Goal: Share content: Share content

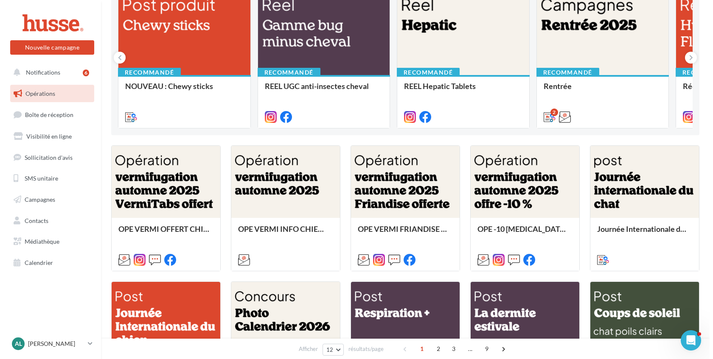
scroll to position [125, 0]
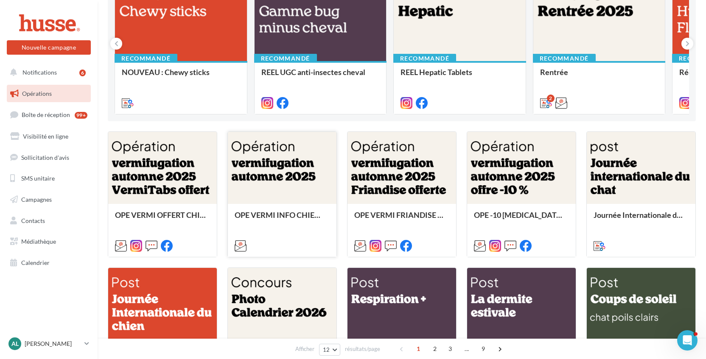
click at [265, 196] on div at bounding box center [282, 168] width 109 height 73
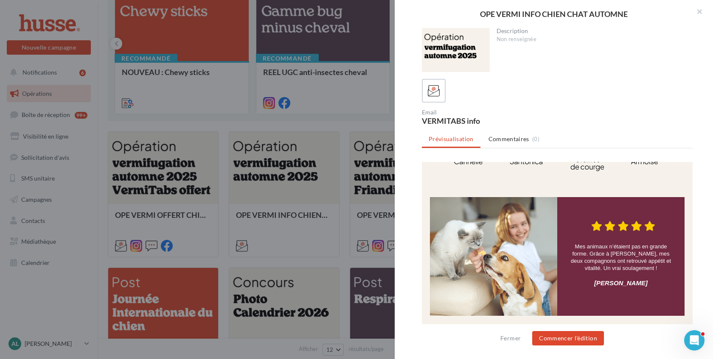
scroll to position [520, 0]
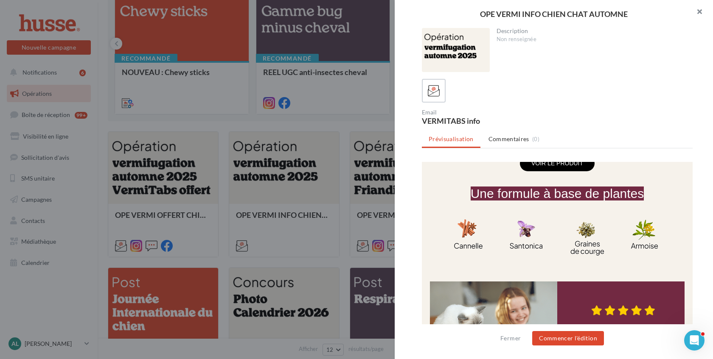
click at [694, 11] on button "button" at bounding box center [696, 12] width 34 height 25
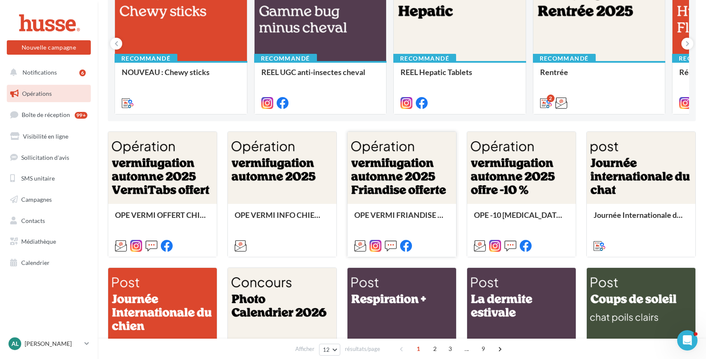
click at [401, 183] on div at bounding box center [401, 168] width 109 height 73
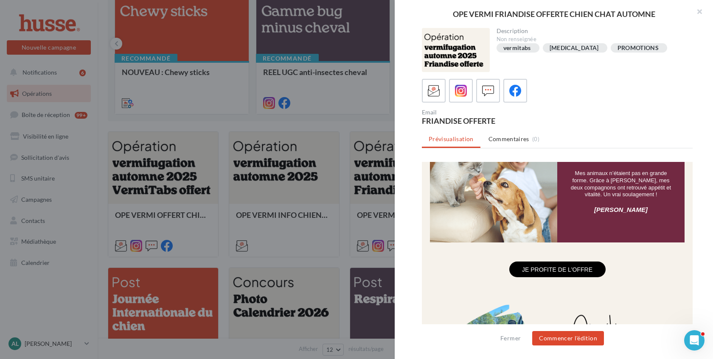
scroll to position [863, 0]
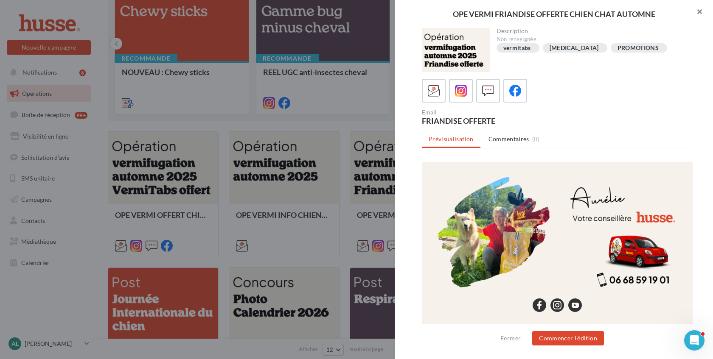
click at [697, 11] on button "button" at bounding box center [696, 12] width 34 height 25
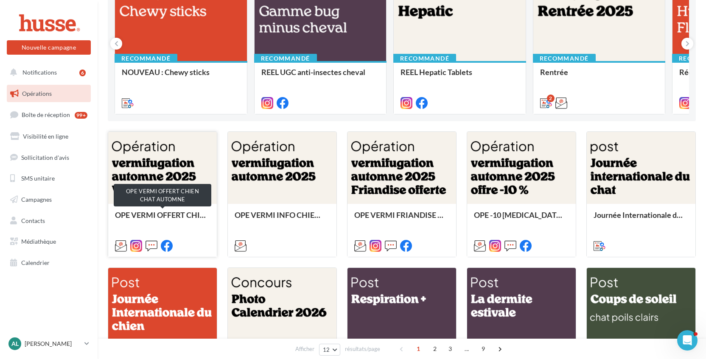
click at [180, 219] on div "OPE VERMI OFFERT CHIEN CHAT AUTOMNE" at bounding box center [162, 219] width 95 height 17
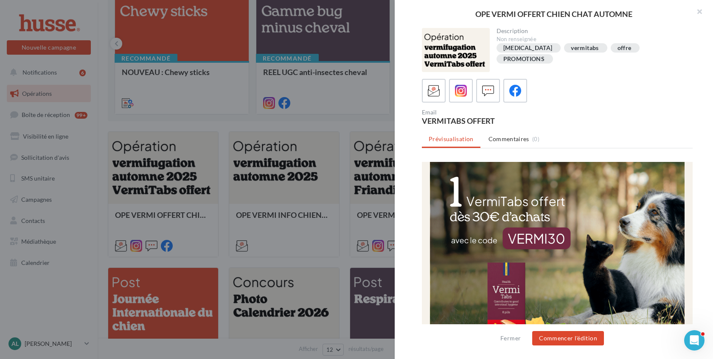
scroll to position [85, 0]
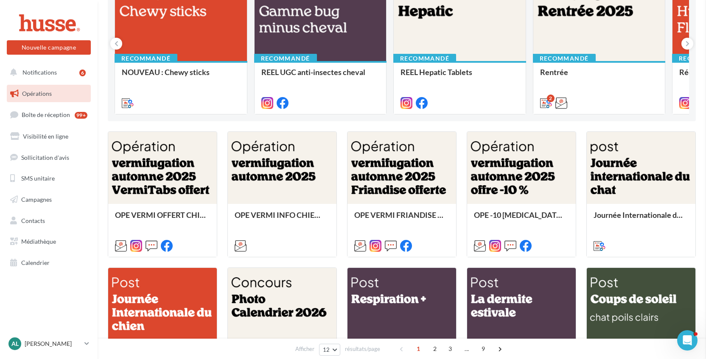
click at [399, 176] on div at bounding box center [401, 168] width 109 height 73
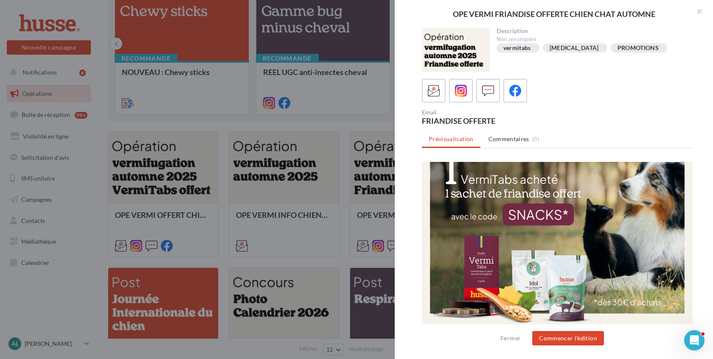
scroll to position [122, 0]
click at [701, 12] on button "button" at bounding box center [696, 12] width 34 height 25
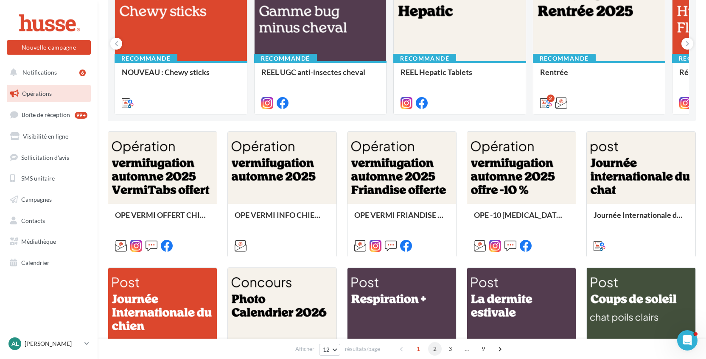
click at [437, 348] on span "2" at bounding box center [435, 349] width 14 height 14
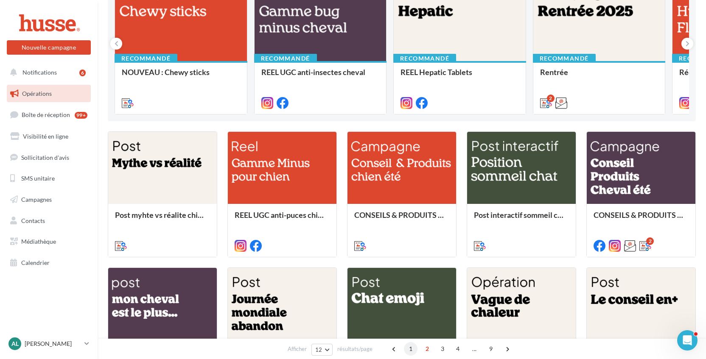
click at [411, 347] on span "1" at bounding box center [411, 349] width 14 height 14
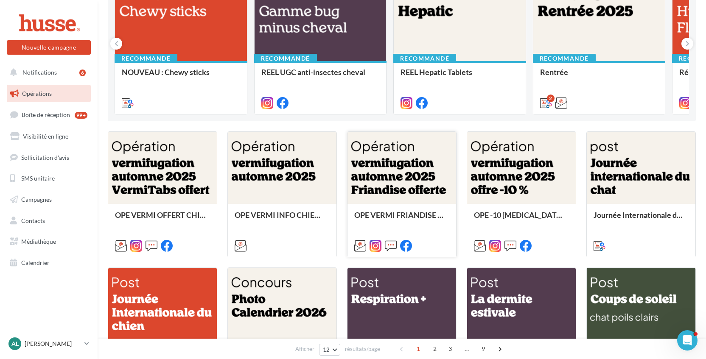
click at [416, 177] on div at bounding box center [401, 168] width 109 height 73
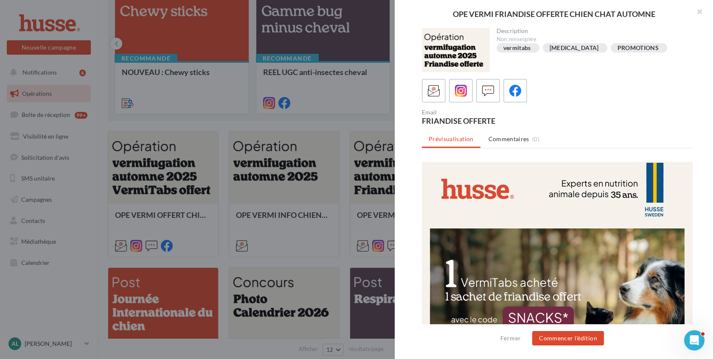
scroll to position [0, 0]
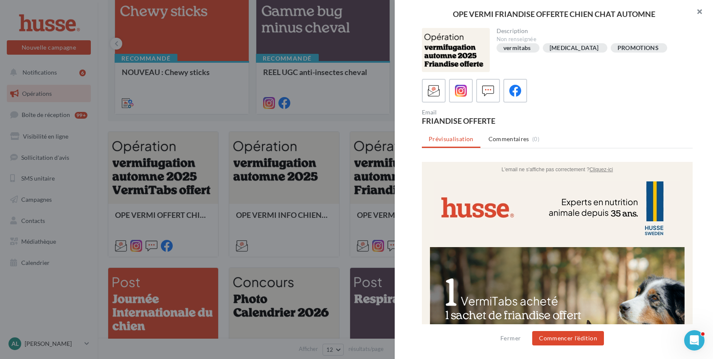
click at [700, 12] on button "button" at bounding box center [696, 12] width 34 height 25
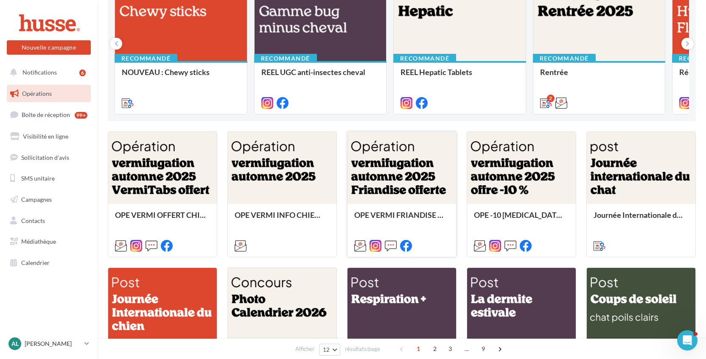
click at [408, 190] on div at bounding box center [401, 168] width 109 height 73
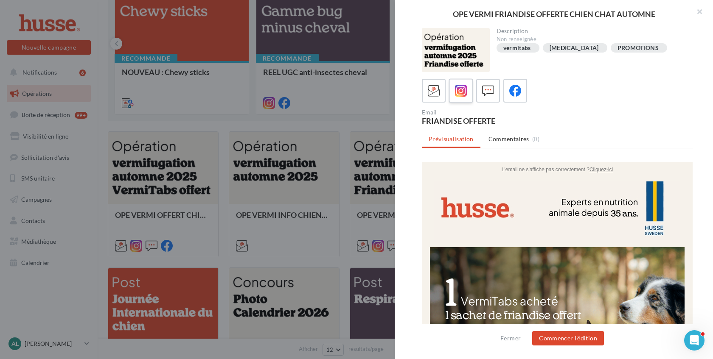
click at [459, 92] on icon at bounding box center [461, 91] width 12 height 12
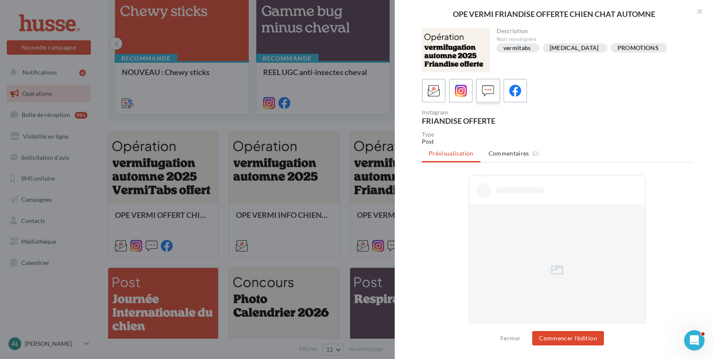
click at [488, 91] on icon at bounding box center [488, 91] width 12 height 12
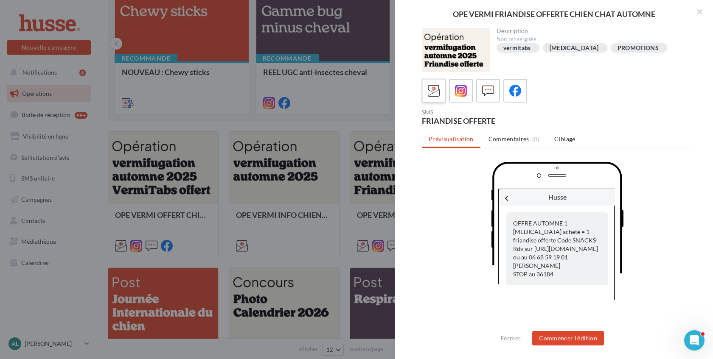
click at [437, 98] on div at bounding box center [434, 91] width 16 height 16
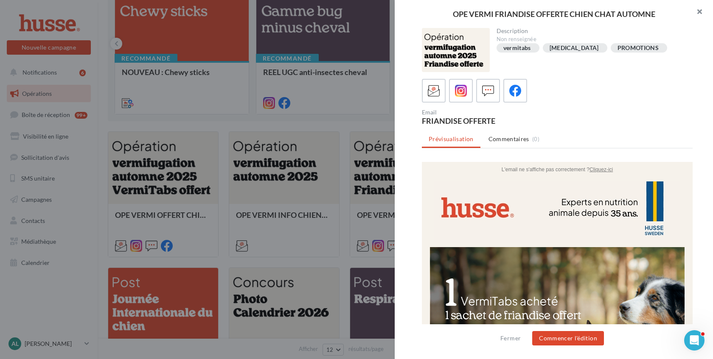
click at [700, 8] on button "button" at bounding box center [696, 12] width 34 height 25
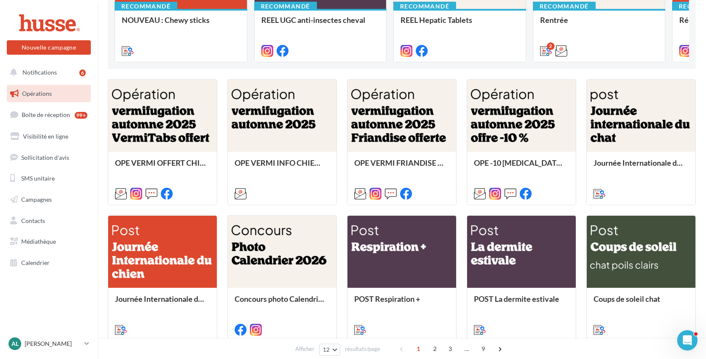
scroll to position [156, 0]
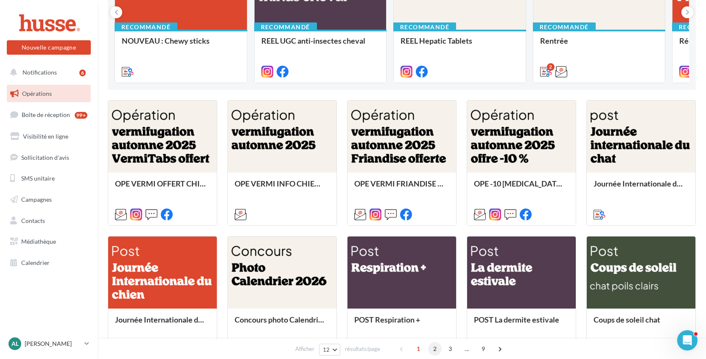
click at [437, 346] on span "2" at bounding box center [435, 349] width 14 height 14
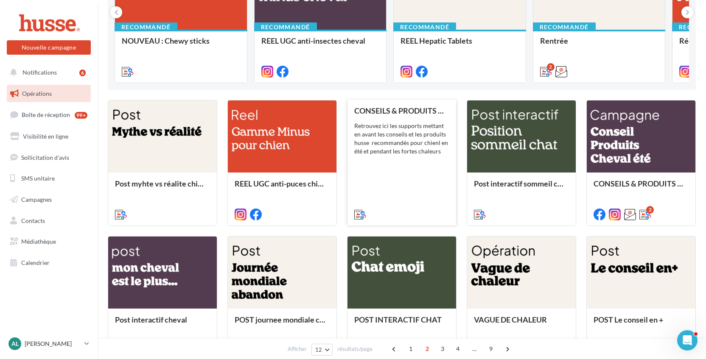
scroll to position [0, 0]
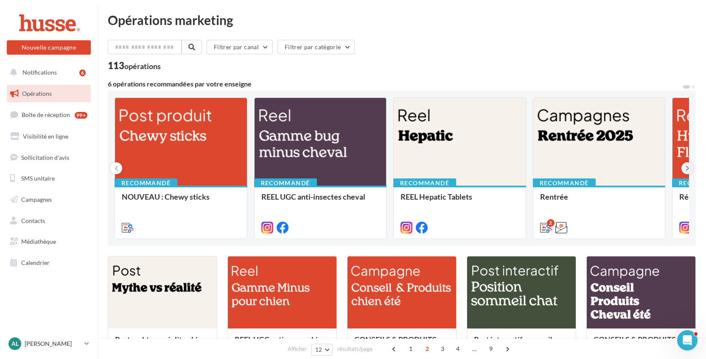
click at [688, 166] on icon at bounding box center [688, 168] width 4 height 8
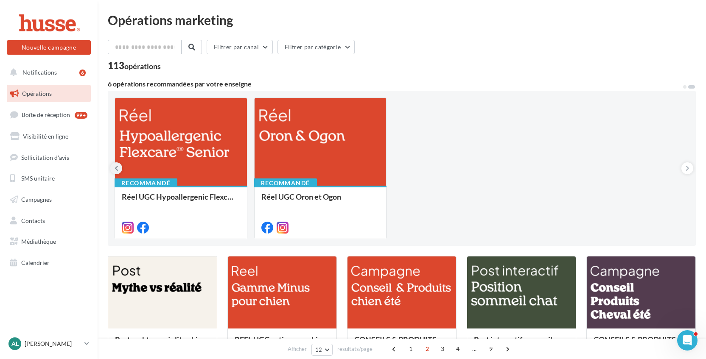
click at [112, 169] on button at bounding box center [116, 168] width 12 height 12
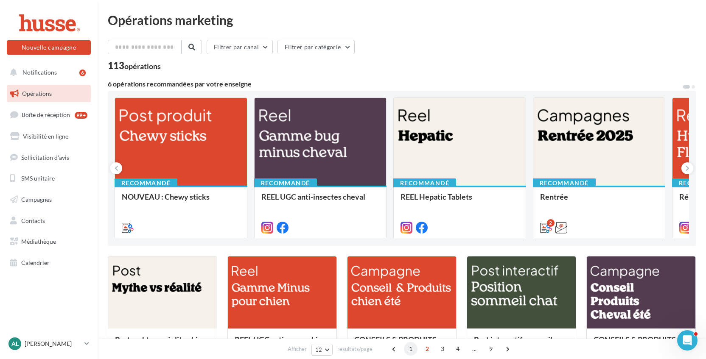
click at [411, 351] on span "1" at bounding box center [411, 349] width 14 height 14
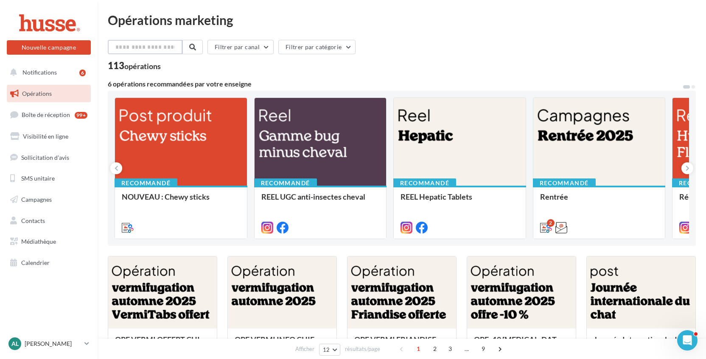
click at [132, 49] on input "text" at bounding box center [145, 47] width 75 height 14
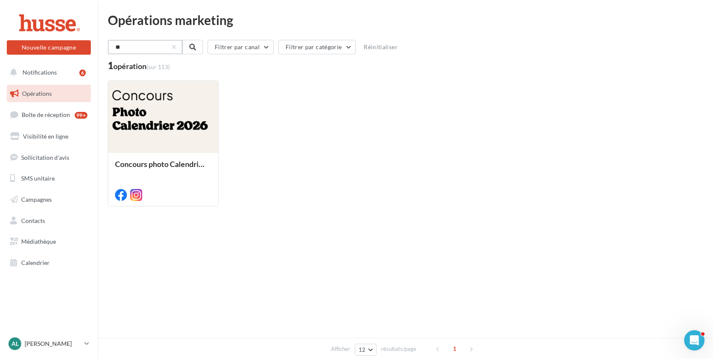
type input "*"
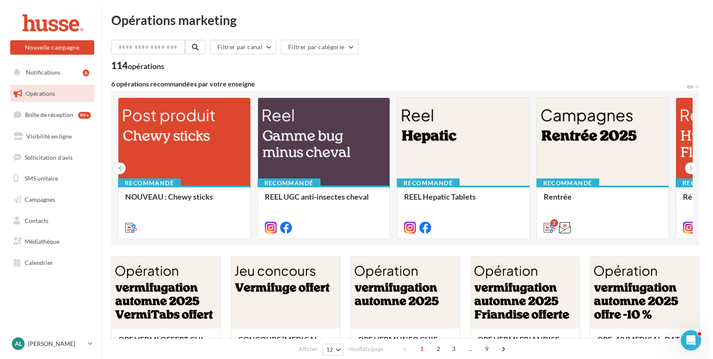
scroll to position [151, 0]
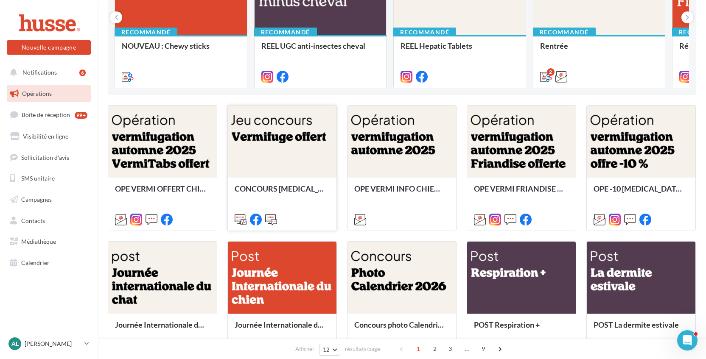
click at [299, 158] on div at bounding box center [282, 142] width 109 height 73
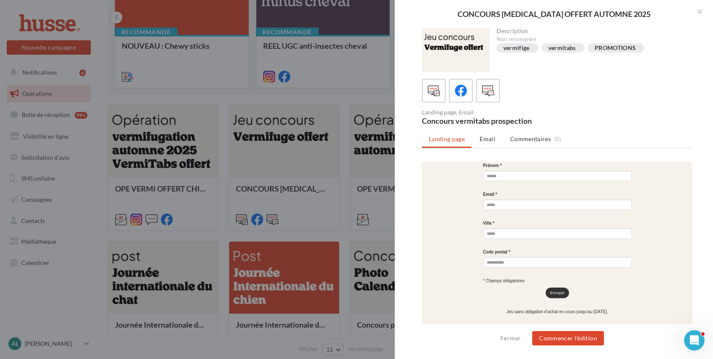
scroll to position [495, 0]
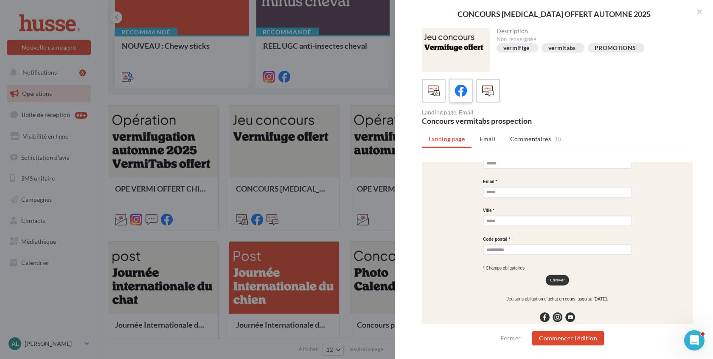
click at [459, 90] on icon at bounding box center [461, 91] width 12 height 12
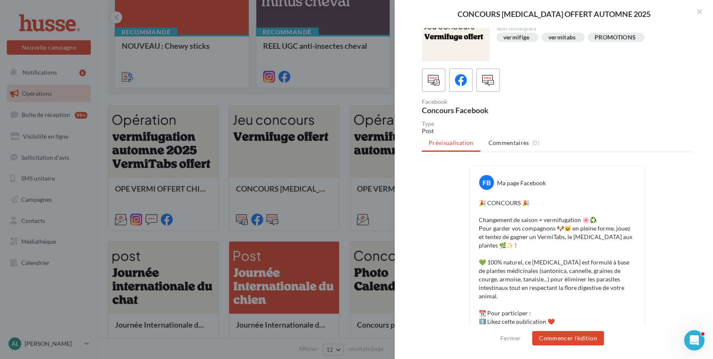
scroll to position [0, 0]
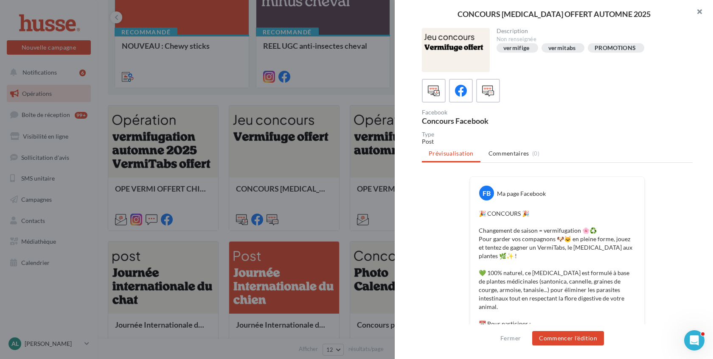
click at [699, 14] on button "button" at bounding box center [696, 12] width 34 height 25
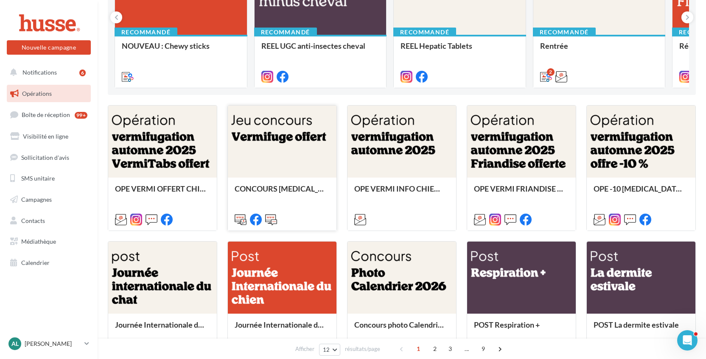
click at [282, 148] on div at bounding box center [282, 142] width 109 height 73
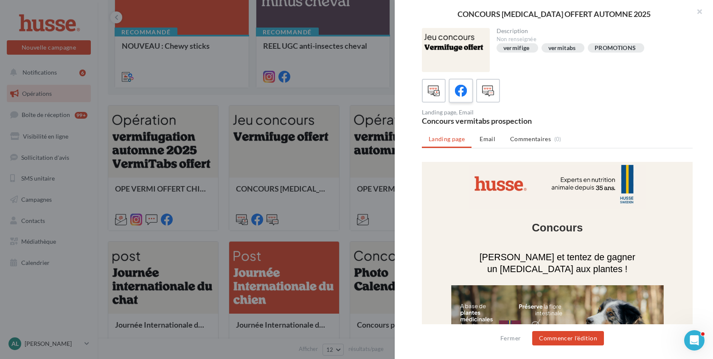
click at [463, 92] on icon at bounding box center [461, 91] width 12 height 12
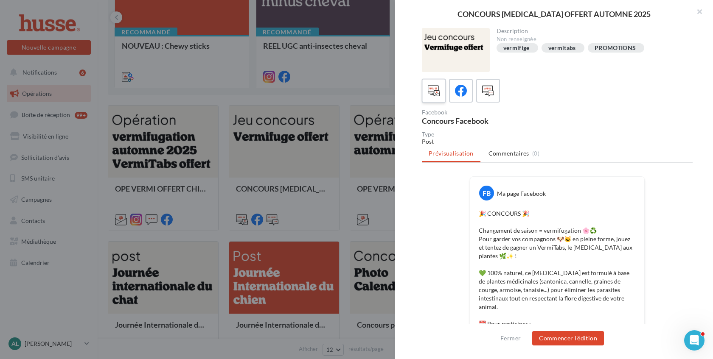
click at [437, 91] on icon at bounding box center [434, 91] width 12 height 12
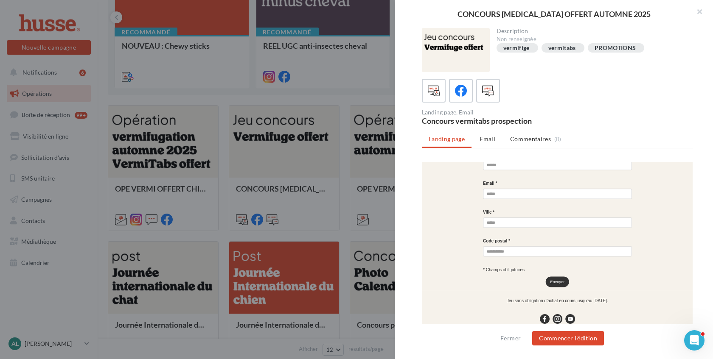
scroll to position [495, 0]
click at [465, 98] on div at bounding box center [461, 91] width 16 height 16
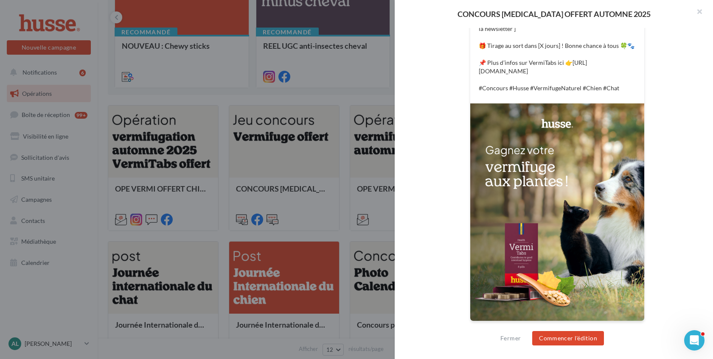
scroll to position [0, 0]
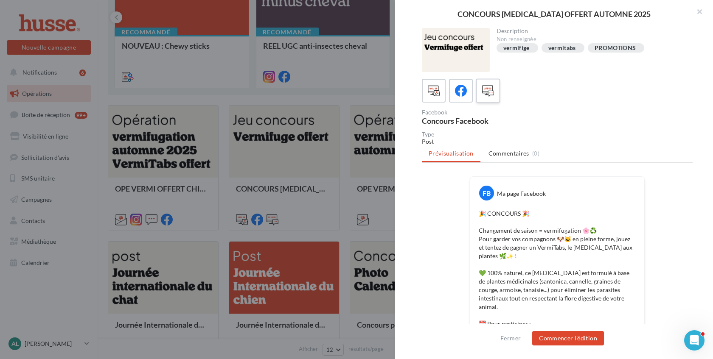
click at [493, 92] on icon at bounding box center [488, 91] width 12 height 12
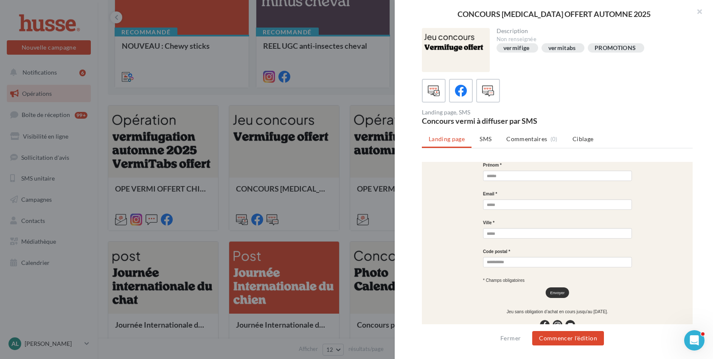
scroll to position [463, 0]
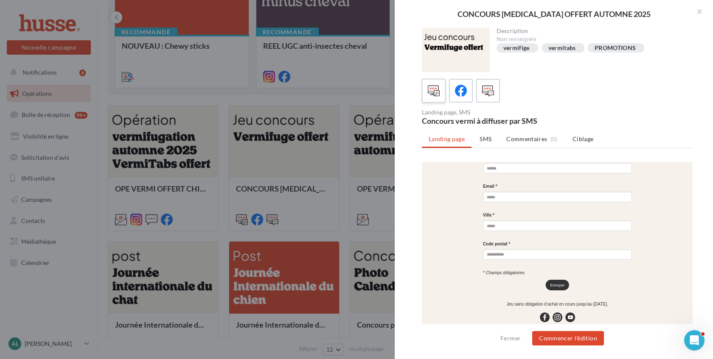
click at [434, 85] on icon at bounding box center [434, 91] width 12 height 12
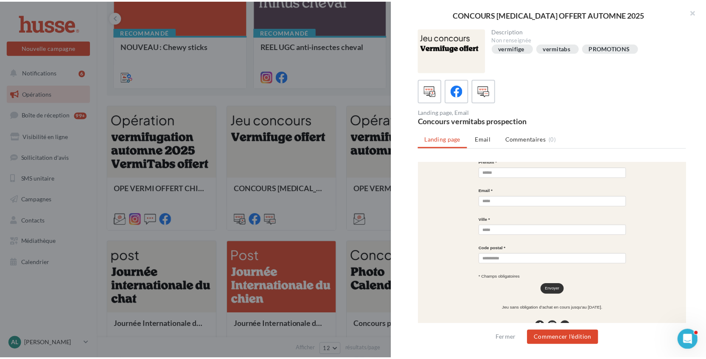
scroll to position [495, 0]
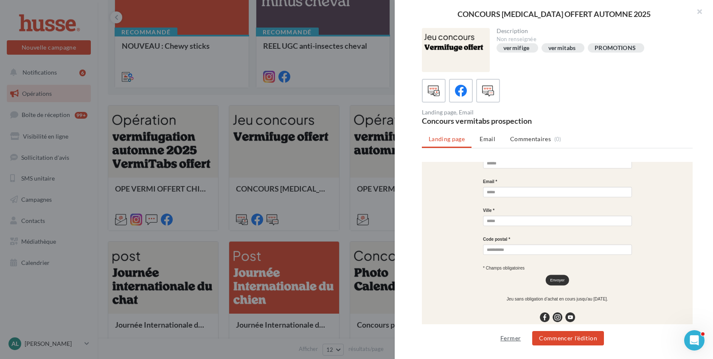
click at [514, 340] on button "Fermer" at bounding box center [510, 338] width 27 height 10
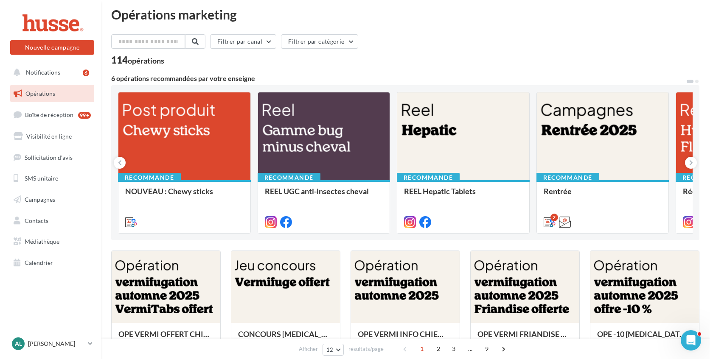
scroll to position [0, 0]
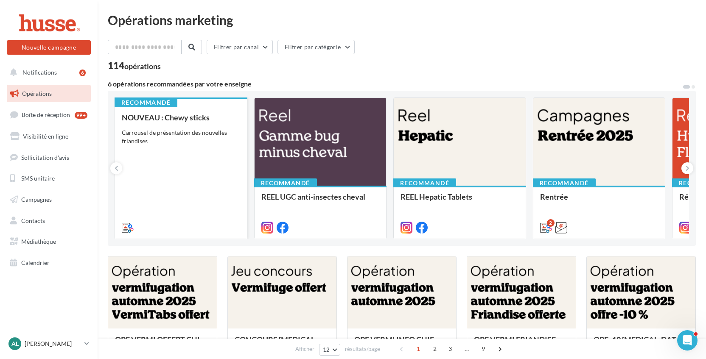
click at [175, 146] on div "NOUVEAU : Chewy sticks Carrousel de présentation des nouvelles friandises" at bounding box center [181, 172] width 118 height 118
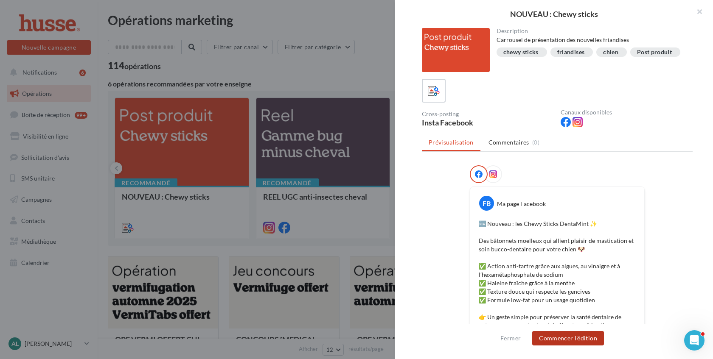
click at [565, 339] on button "Commencer l'édition" at bounding box center [568, 338] width 72 height 14
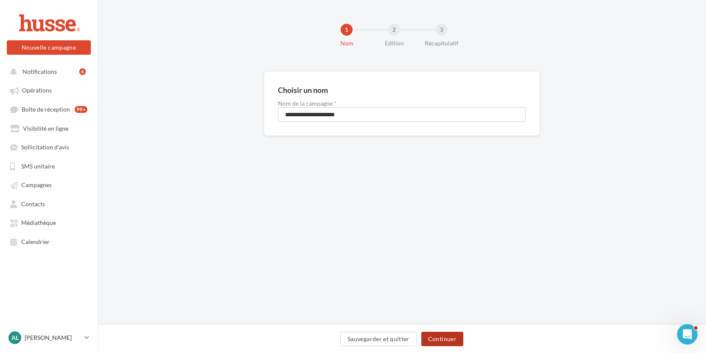
click at [447, 335] on button "Continuer" at bounding box center [442, 339] width 42 height 14
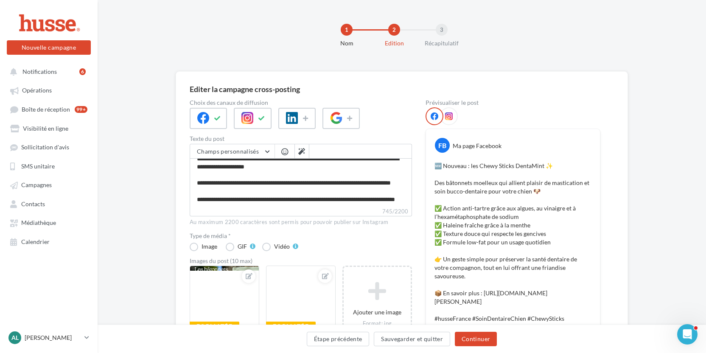
scroll to position [112, 0]
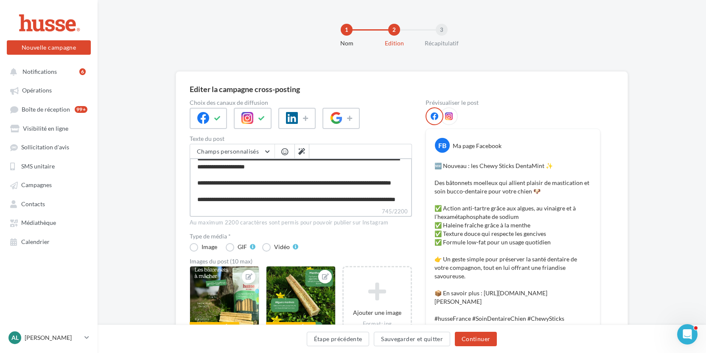
click at [235, 194] on textarea "**********" at bounding box center [301, 182] width 222 height 49
type textarea "**********"
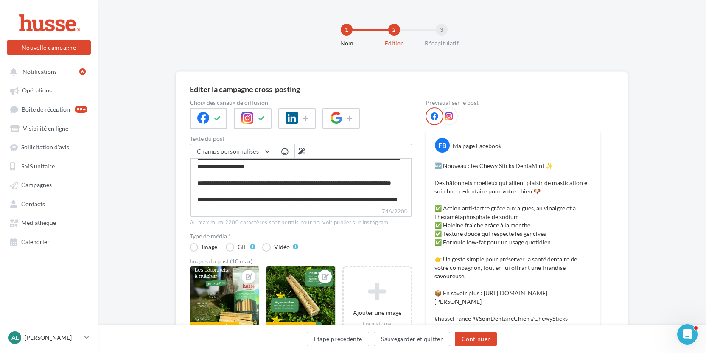
type textarea "**********"
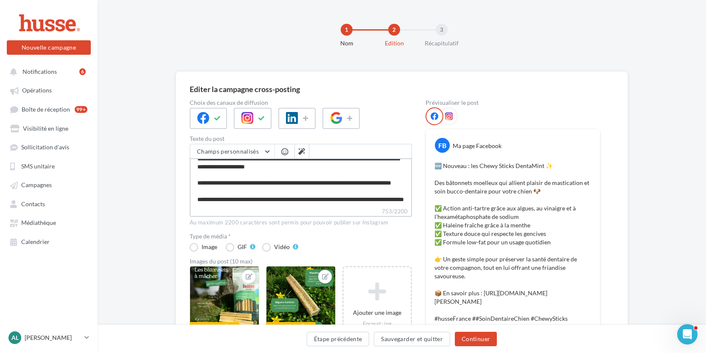
type textarea "**********"
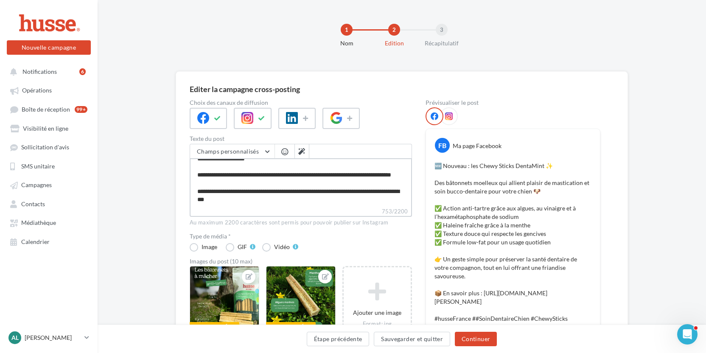
type textarea "**********"
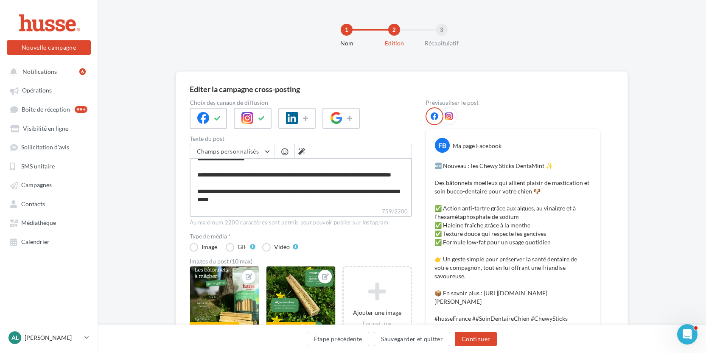
type textarea "**********"
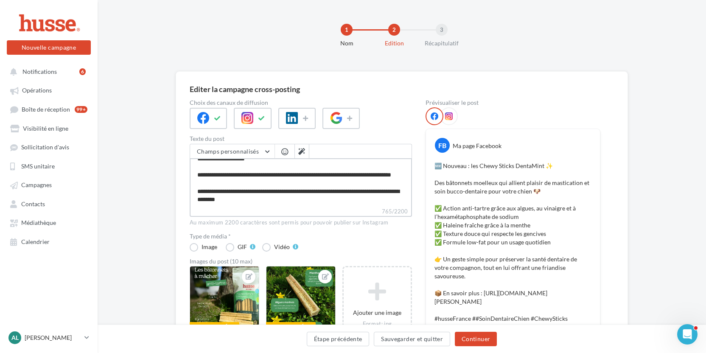
type textarea "**********"
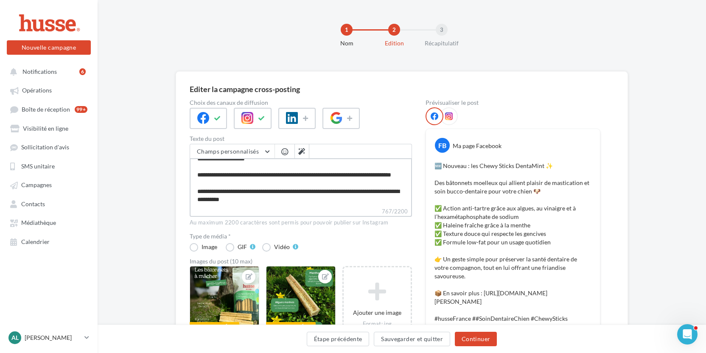
type textarea "**********"
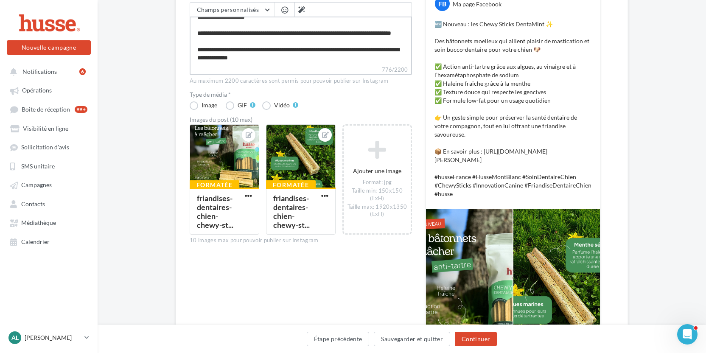
scroll to position [246, 0]
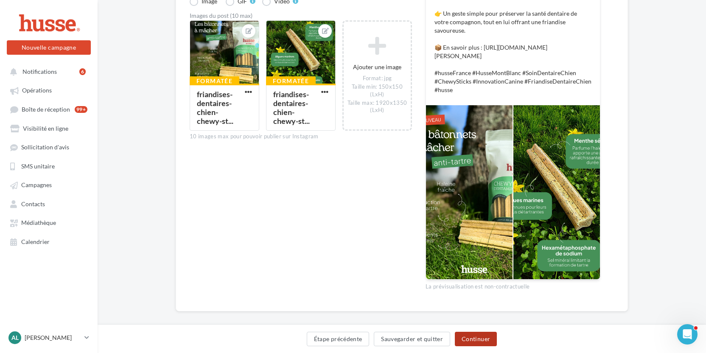
type textarea "**********"
click at [479, 337] on button "Continuer" at bounding box center [476, 339] width 42 height 14
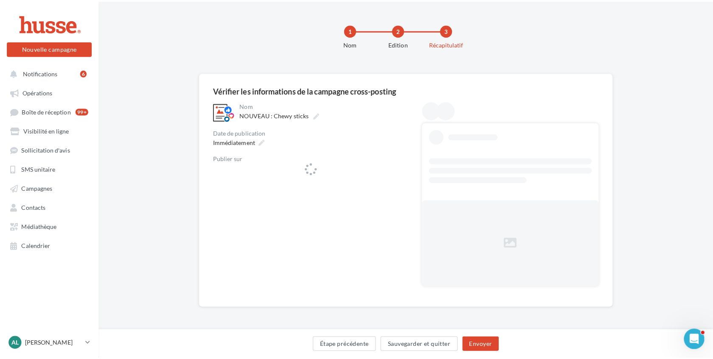
scroll to position [1, 0]
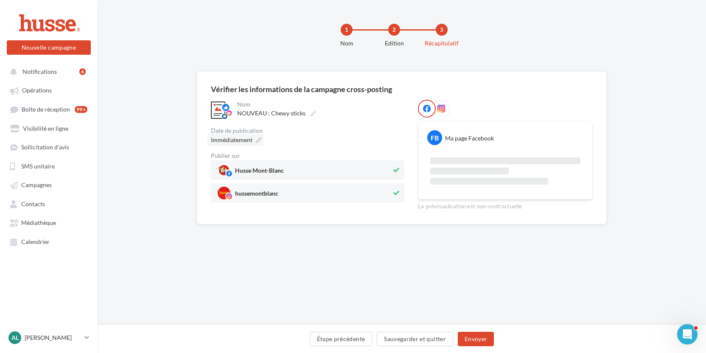
click at [239, 138] on span "Immédiatement" at bounding box center [232, 139] width 42 height 7
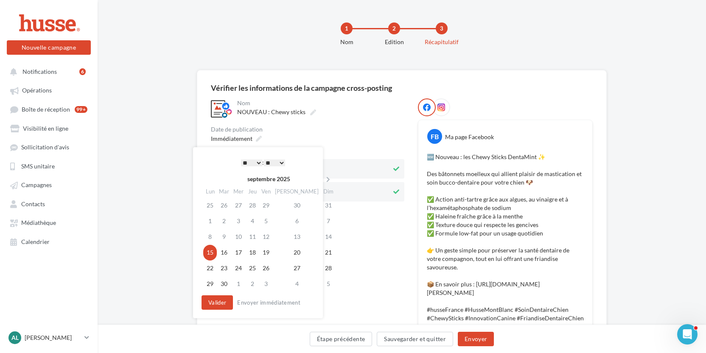
click at [246, 163] on select "* * * * * * * * * * ** ** ** ** ** ** ** ** ** ** ** ** ** **" at bounding box center [251, 163] width 21 height 7
click at [218, 300] on button "Valider" at bounding box center [216, 302] width 31 height 14
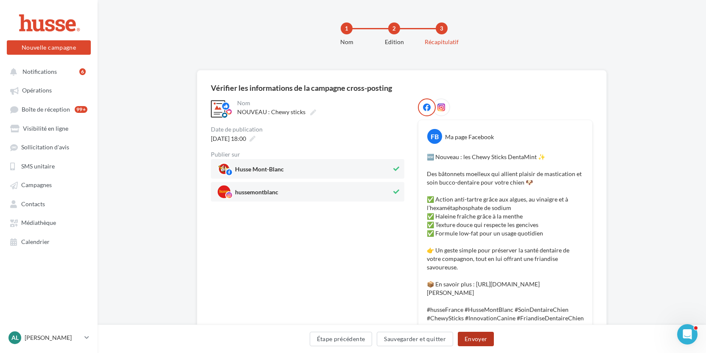
click at [479, 341] on button "Envoyer" at bounding box center [476, 339] width 36 height 14
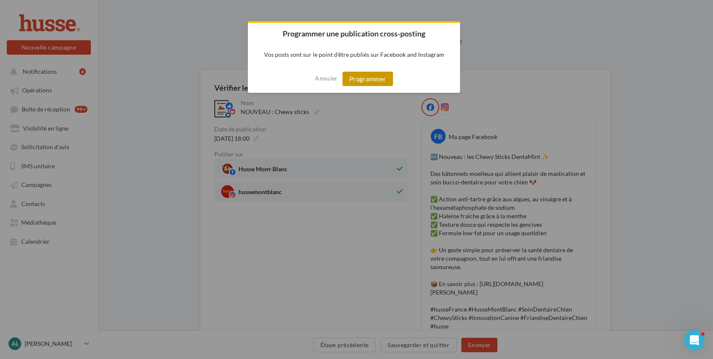
click at [368, 82] on button "Programmer" at bounding box center [367, 79] width 50 height 14
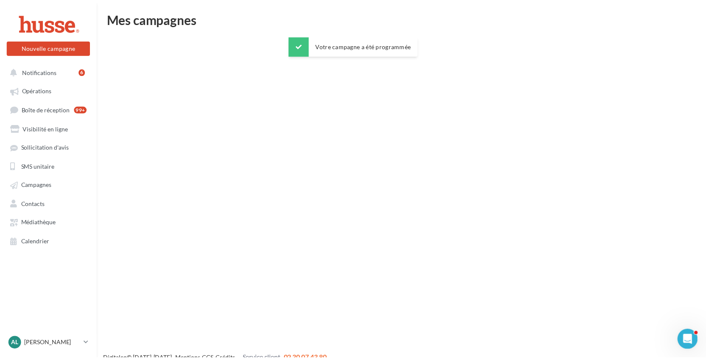
scroll to position [14, 0]
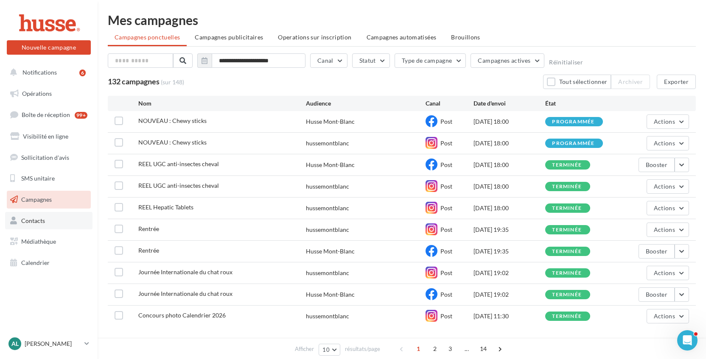
click at [48, 229] on link "Contacts" at bounding box center [48, 221] width 87 height 18
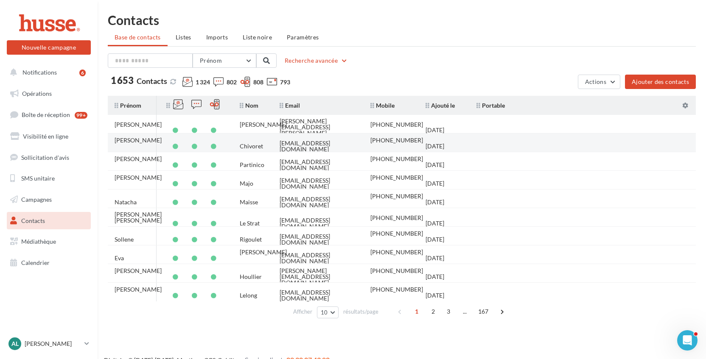
click at [330, 142] on div "[EMAIL_ADDRESS][DOMAIN_NAME]" at bounding box center [318, 146] width 77 height 12
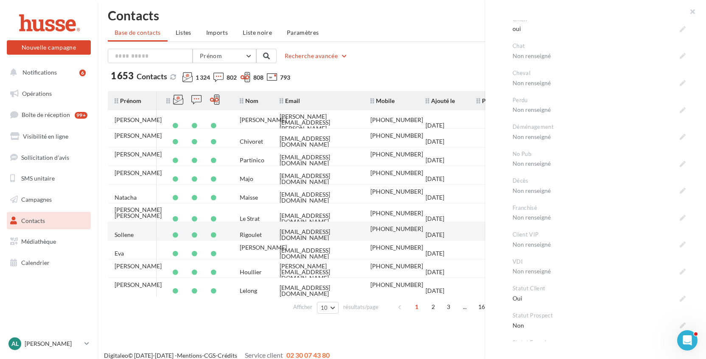
scroll to position [14, 0]
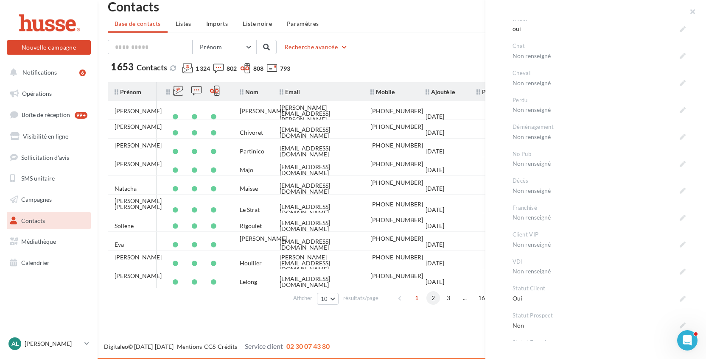
click at [435, 295] on span "2" at bounding box center [433, 298] width 14 height 14
